Goal: Navigation & Orientation: Find specific page/section

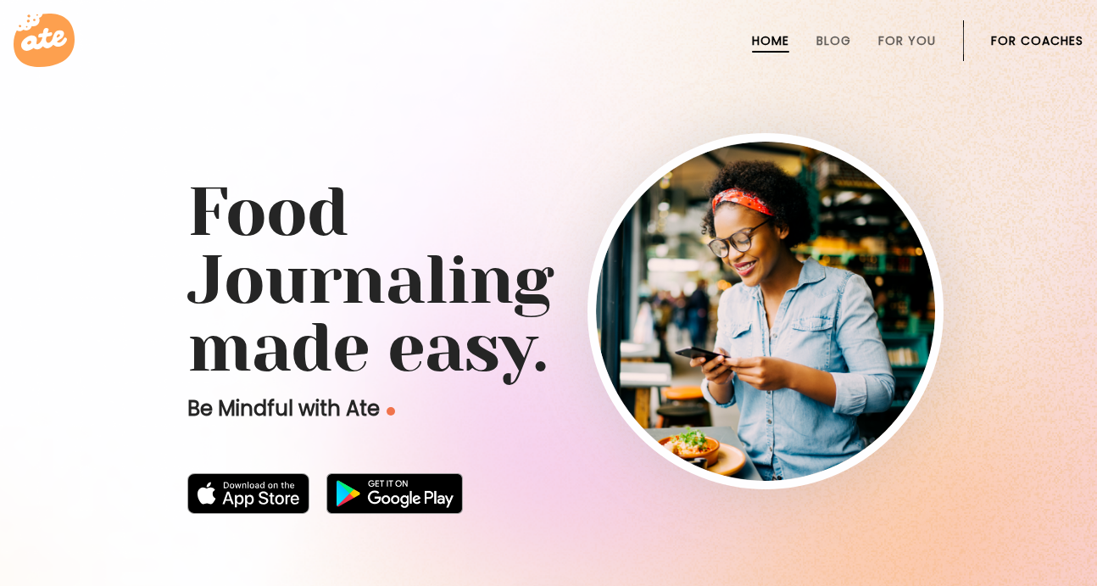
click at [1016, 46] on link "For Coaches" at bounding box center [1037, 41] width 92 height 14
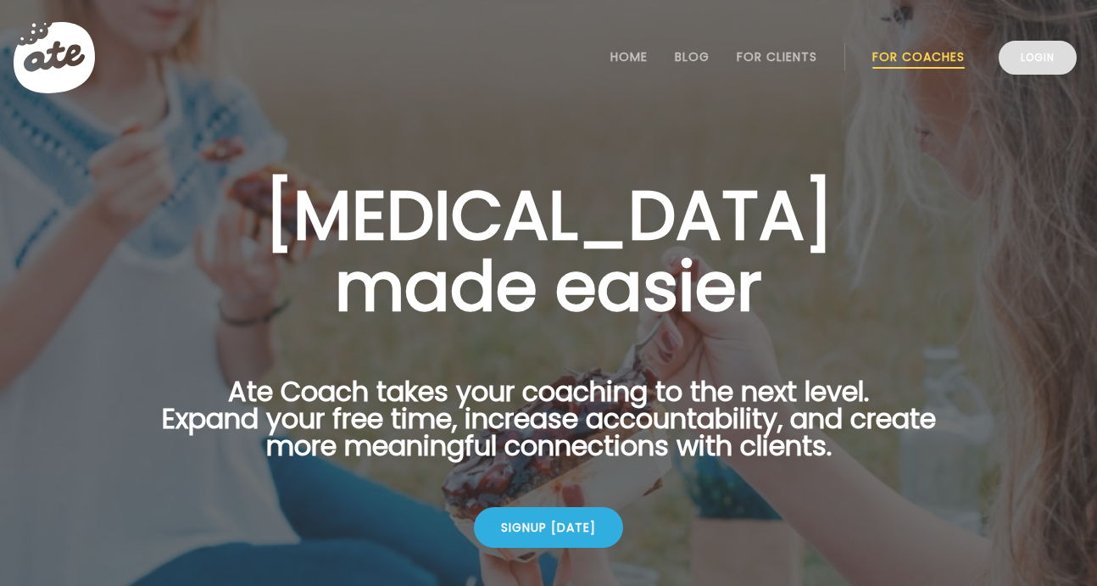
click at [1063, 58] on link "Login" at bounding box center [1037, 58] width 78 height 34
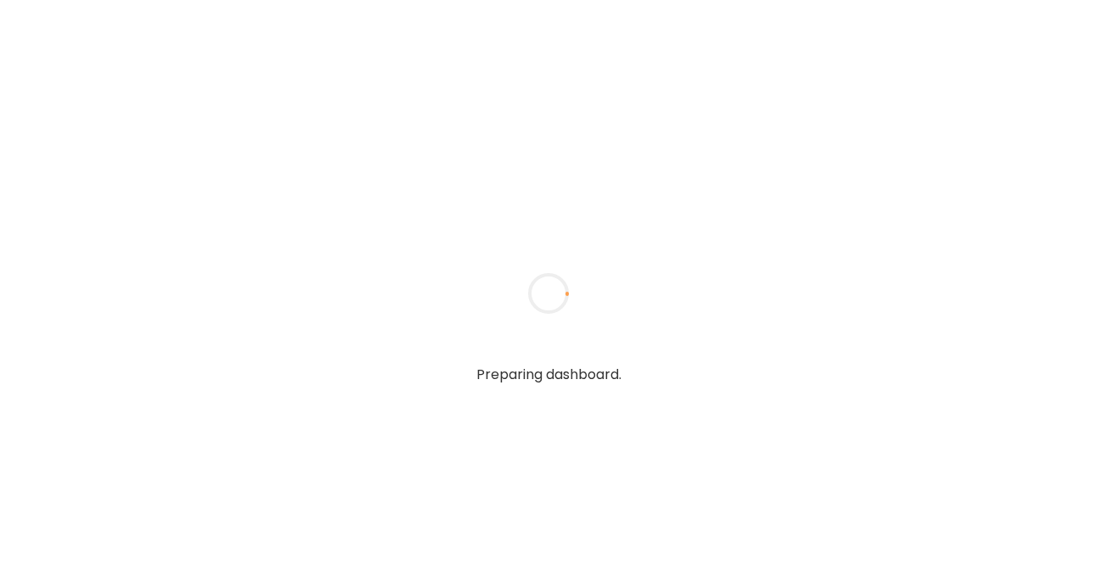
type input "*****"
type input "**********"
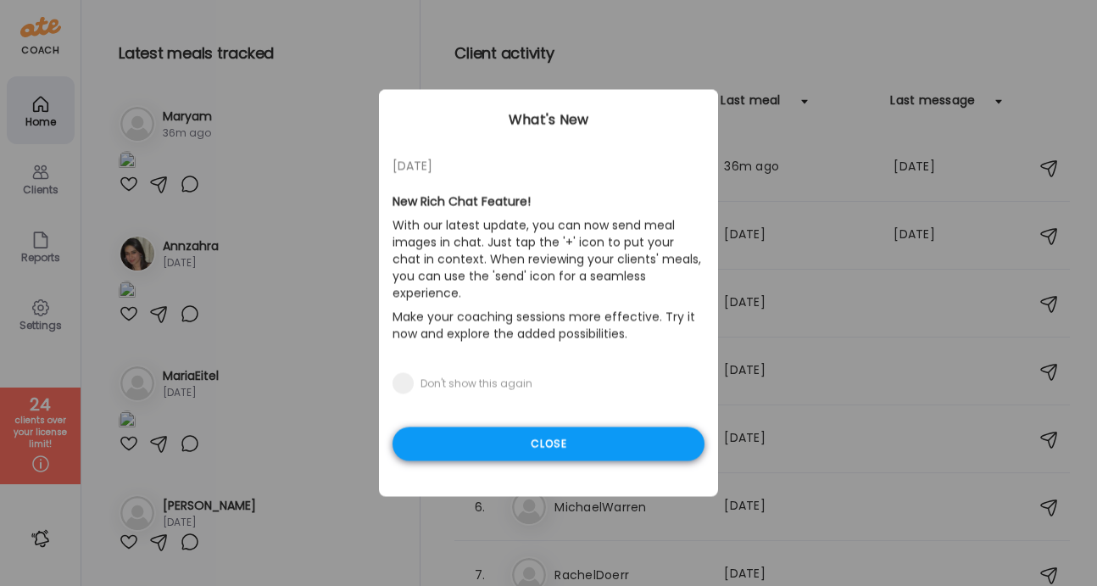
type input "**********"
click at [426, 430] on div "Close" at bounding box center [548, 444] width 312 height 34
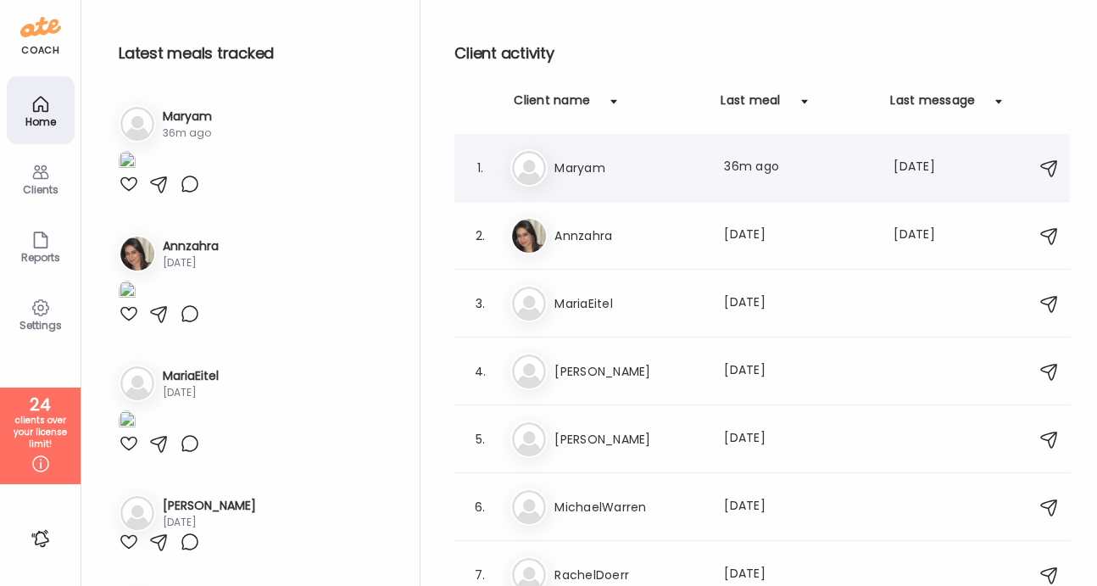
click at [624, 170] on h3 "Maryam" at bounding box center [628, 168] width 149 height 20
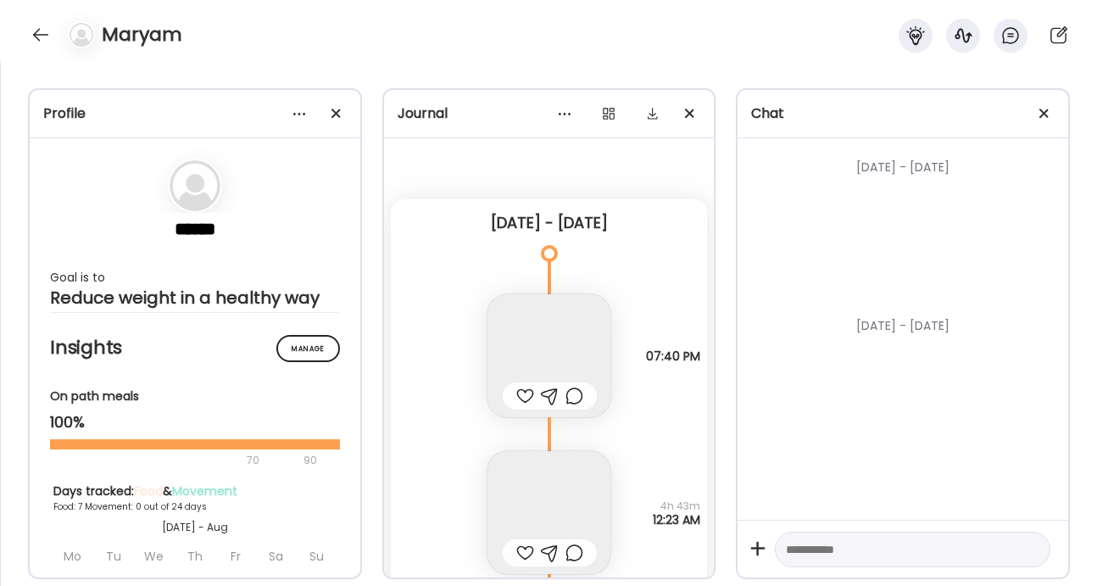
scroll to position [5153, 0]
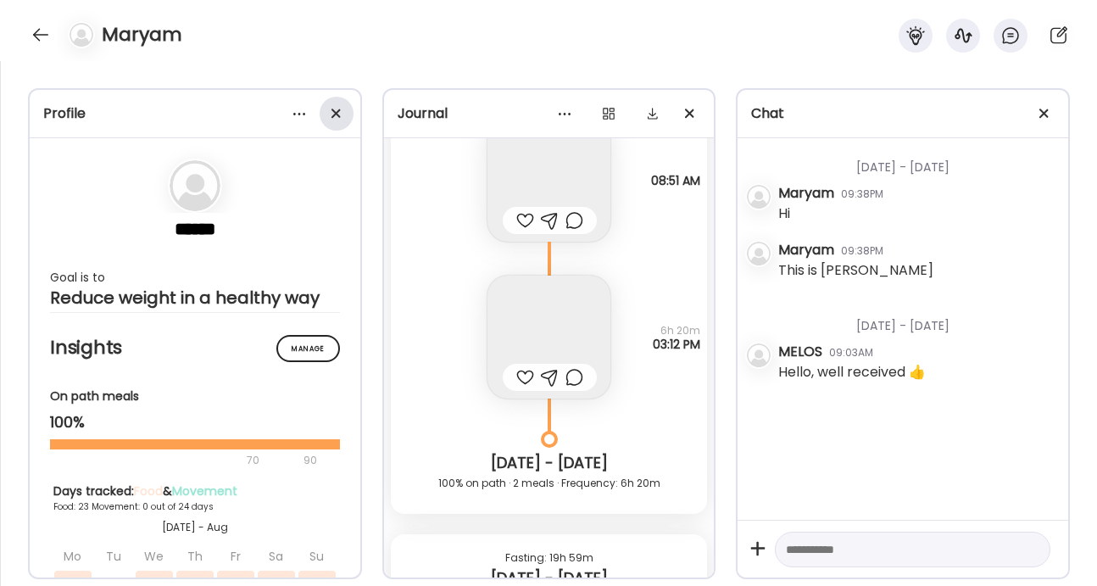
click at [342, 115] on div at bounding box center [337, 114] width 34 height 34
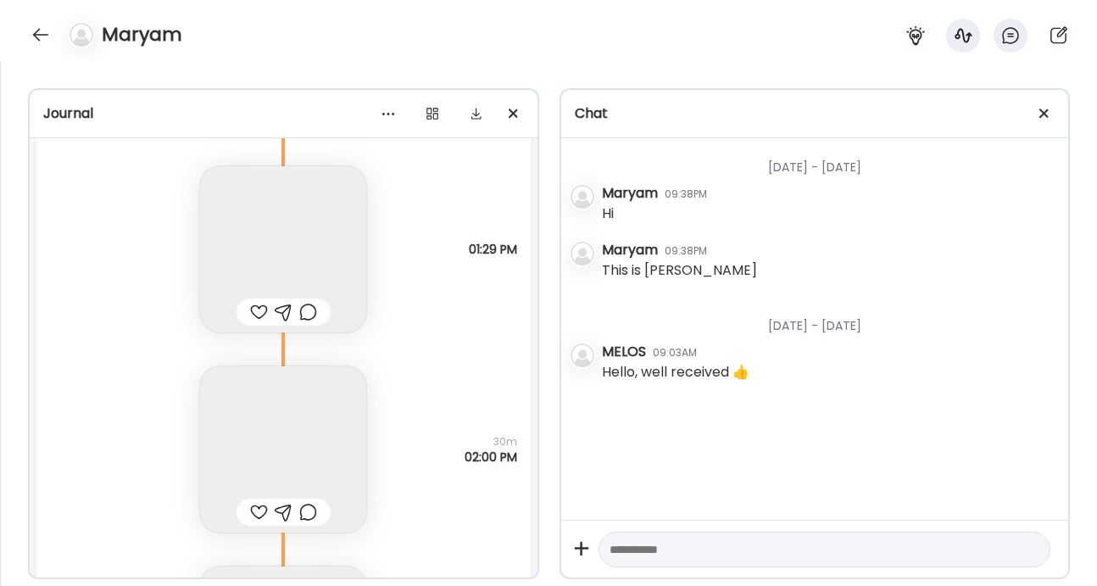
scroll to position [24834, 0]
click at [1041, 108] on div at bounding box center [1044, 114] width 34 height 34
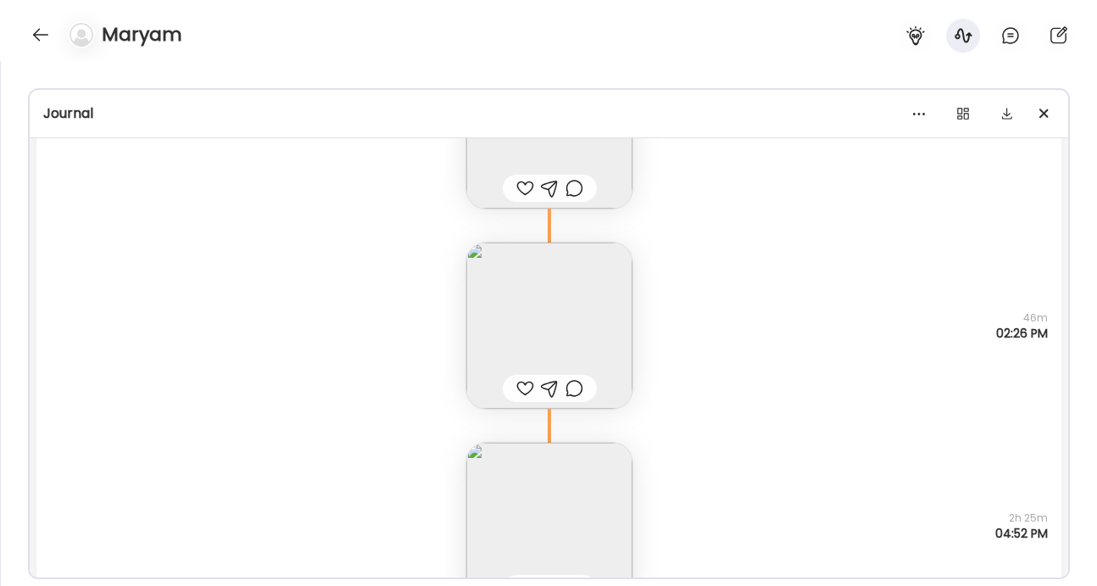
scroll to position [24539, 0]
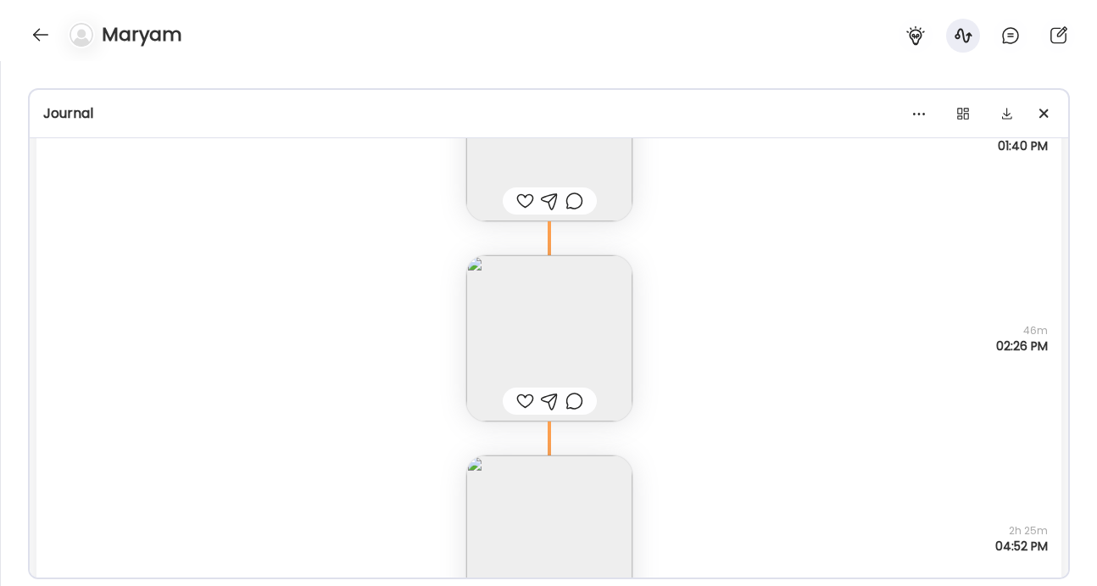
click at [504, 256] on img at bounding box center [549, 338] width 166 height 166
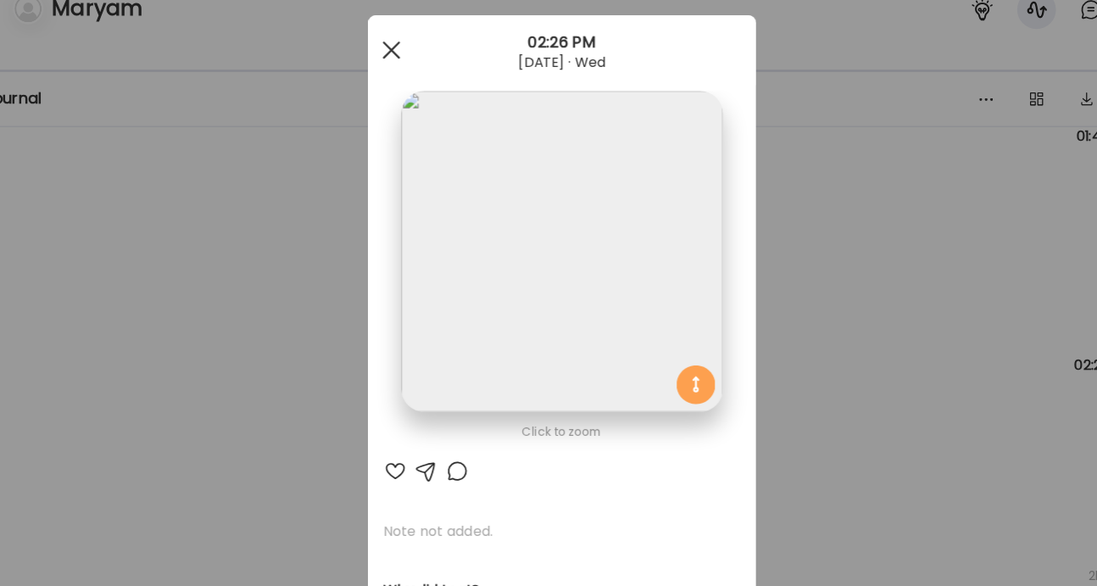
click at [406, 72] on div at bounding box center [399, 71] width 34 height 34
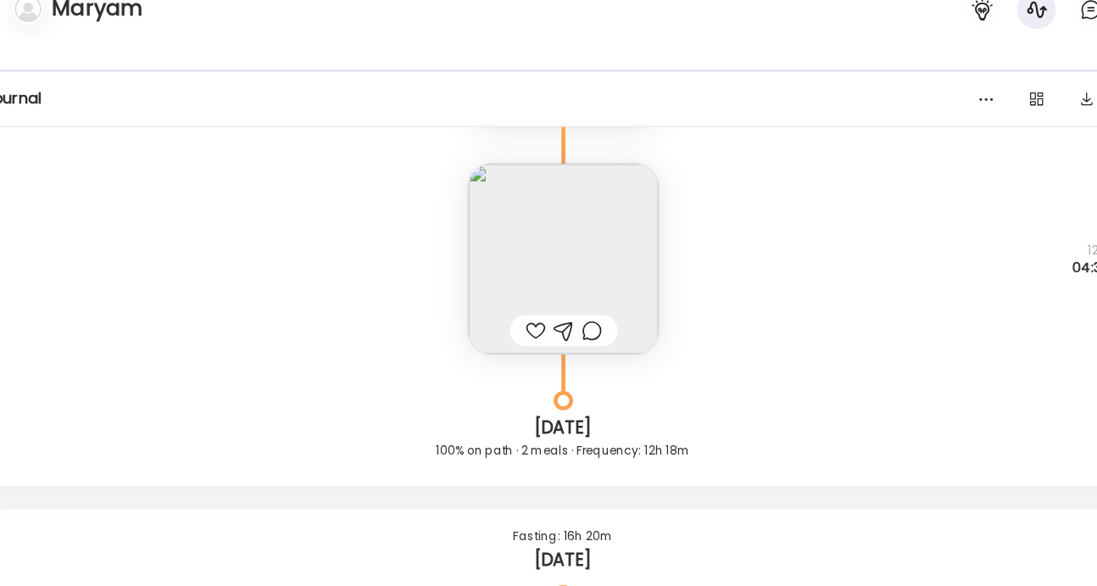
scroll to position [23803, 0]
click at [509, 225] on img at bounding box center [549, 257] width 166 height 166
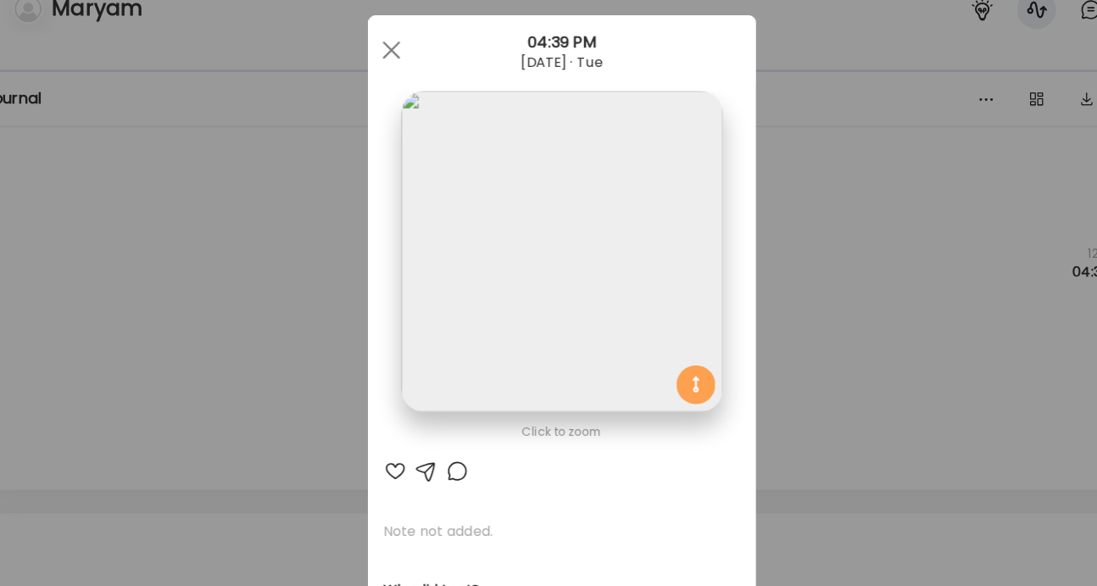
click at [347, 248] on div "Ate Coach Dashboard Wahoo! It’s official Take a moment to set up your Coach Pro…" at bounding box center [548, 293] width 1097 height 586
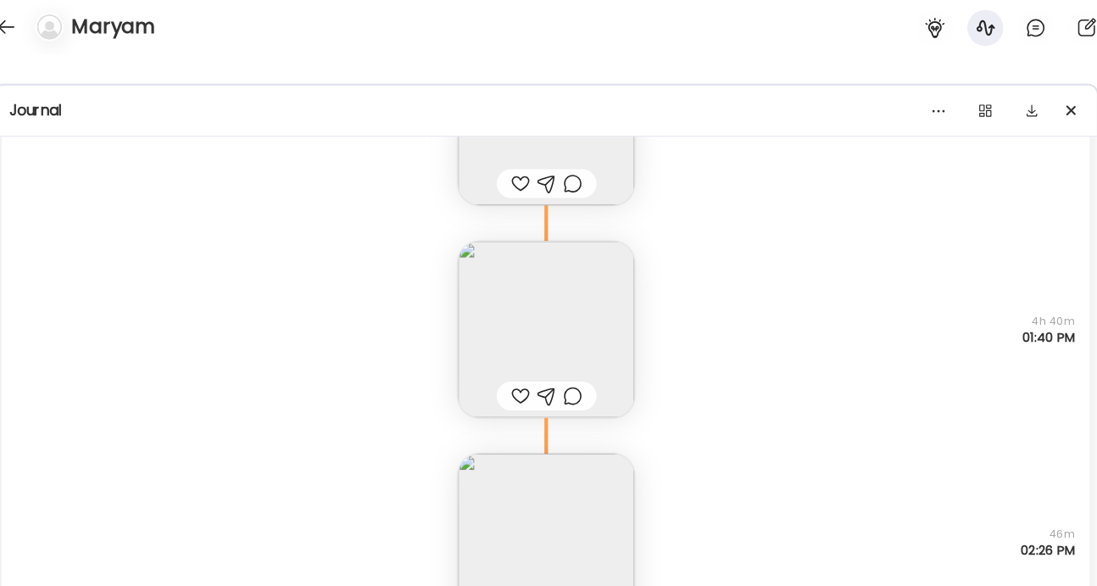
scroll to position [24925, 0]
